Goal: Find specific page/section: Find specific page/section

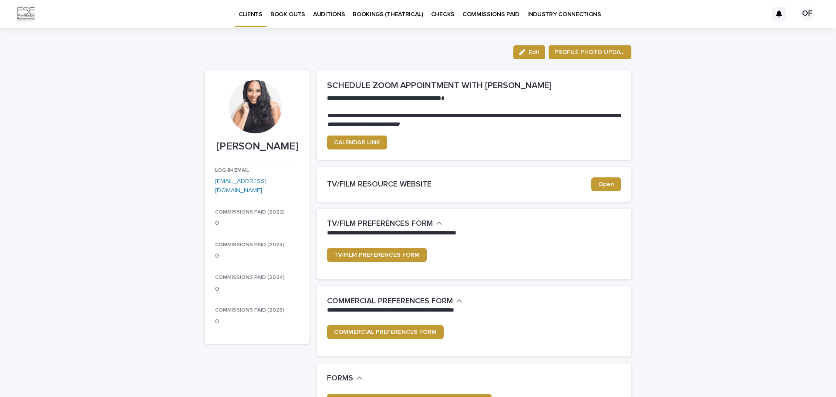
click at [535, 12] on p "INDUSTRY CONNECTIONS" at bounding box center [564, 9] width 74 height 18
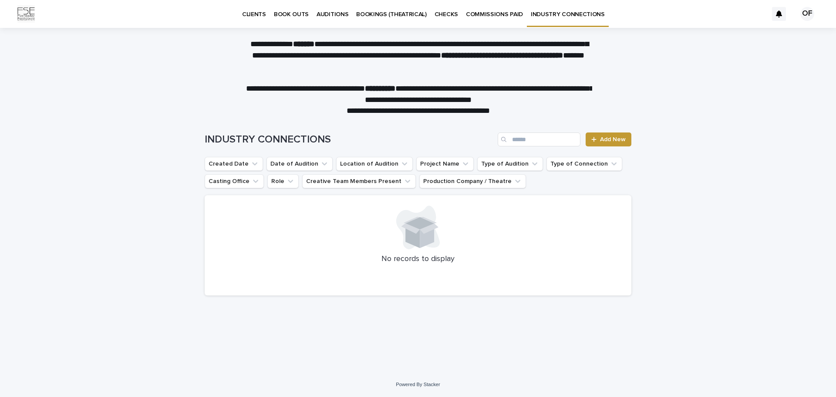
click at [256, 15] on p "CLIENTS" at bounding box center [254, 9] width 24 height 18
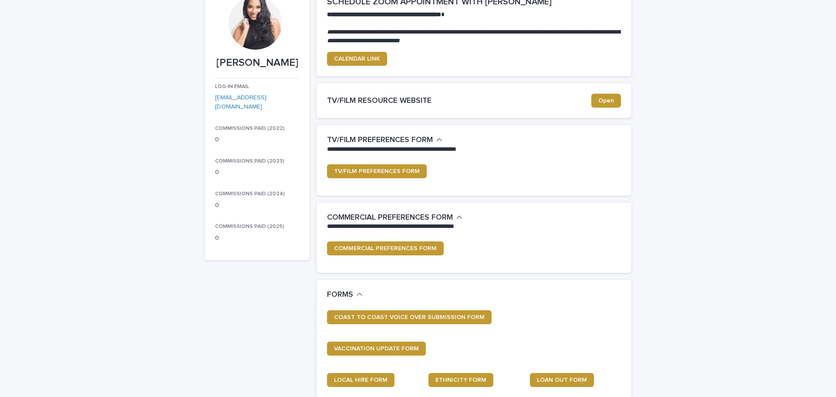
scroll to position [87, 0]
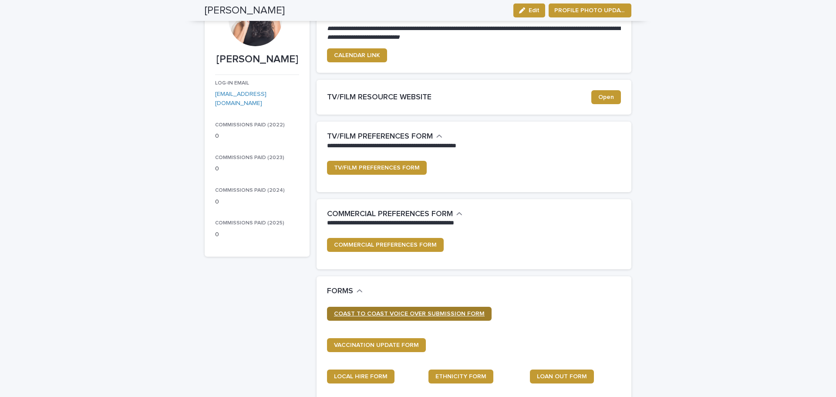
click at [411, 312] on span "COAST TO COAST VOICE OVER SUBMISSION FORM" at bounding box center [409, 314] width 151 height 6
